Goal: Answer question/provide support

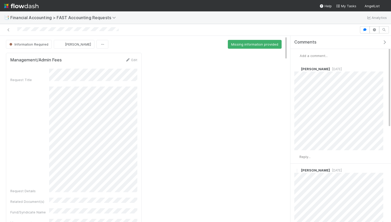
click at [318, 54] on span "Add a comment..." at bounding box center [314, 56] width 28 height 4
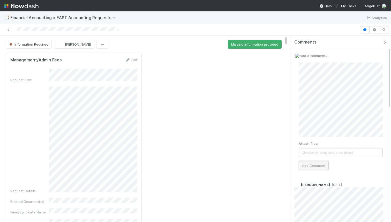
click at [324, 164] on button "Add Comment" at bounding box center [314, 165] width 30 height 9
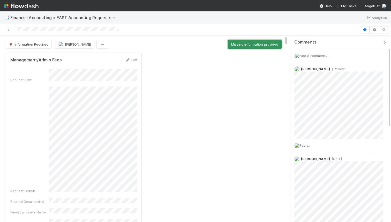
click at [255, 46] on button "Missing information provided" at bounding box center [255, 44] width 54 height 9
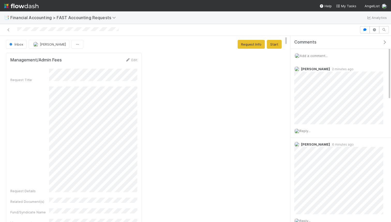
click at [313, 54] on span "Add a comment..." at bounding box center [314, 56] width 28 height 4
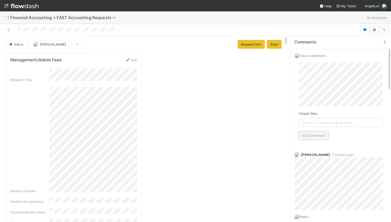
click at [315, 136] on button "Add Comment" at bounding box center [314, 135] width 30 height 9
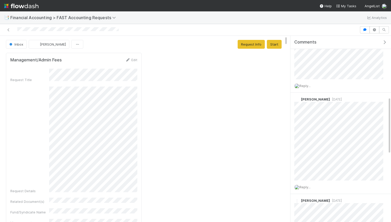
scroll to position [200, 0]
